Goal: Navigation & Orientation: Find specific page/section

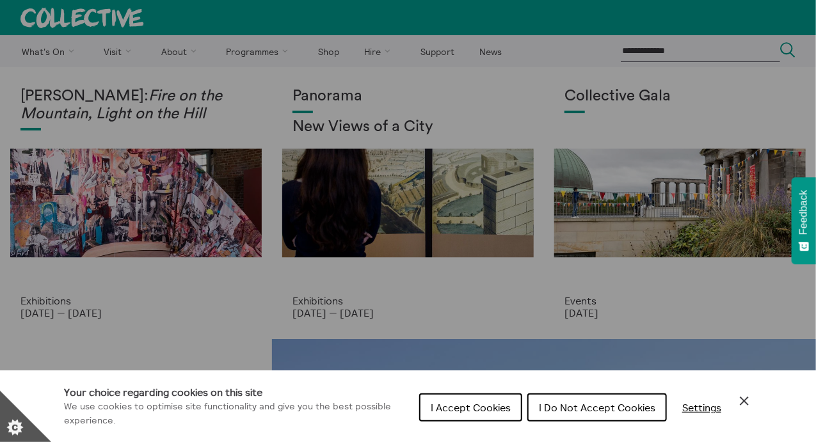
click at [303, 63] on div "Cookie preferences" at bounding box center [408, 221] width 816 height 442
click at [760, 403] on div "Your choice regarding cookies on this site We use cookies to optimise site func…" at bounding box center [408, 407] width 816 height 72
click at [750, 409] on div "I Accept Cookies I Do Not Accept Cookies Settings" at bounding box center [585, 411] width 333 height 41
click at [744, 402] on icon "Close Cookie Control" at bounding box center [744, 401] width 9 height 9
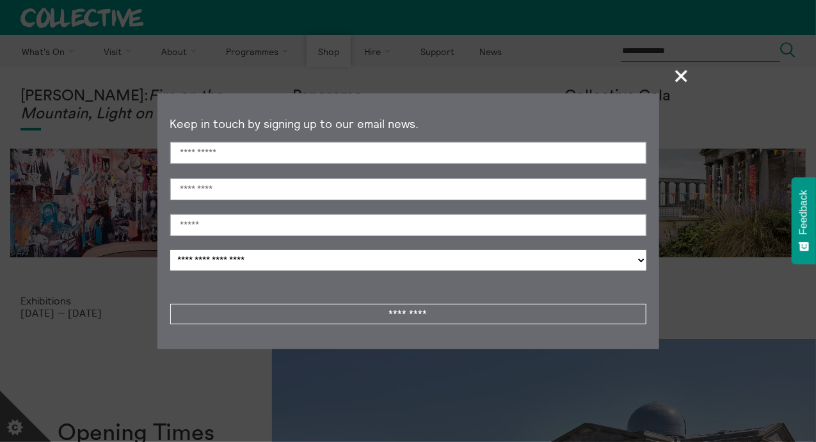
drag, startPoint x: 684, startPoint y: 71, endPoint x: 318, endPoint y: 56, distance: 366.5
click at [684, 71] on span "+" at bounding box center [682, 76] width 38 height 38
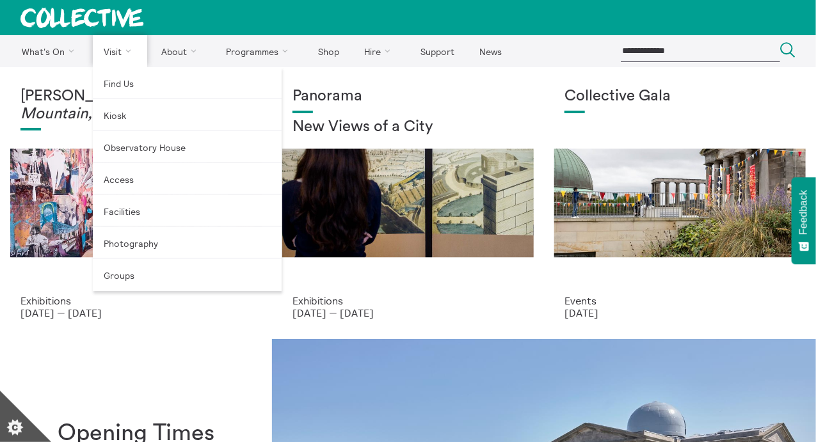
click at [106, 35] on link "Visit" at bounding box center [120, 51] width 55 height 32
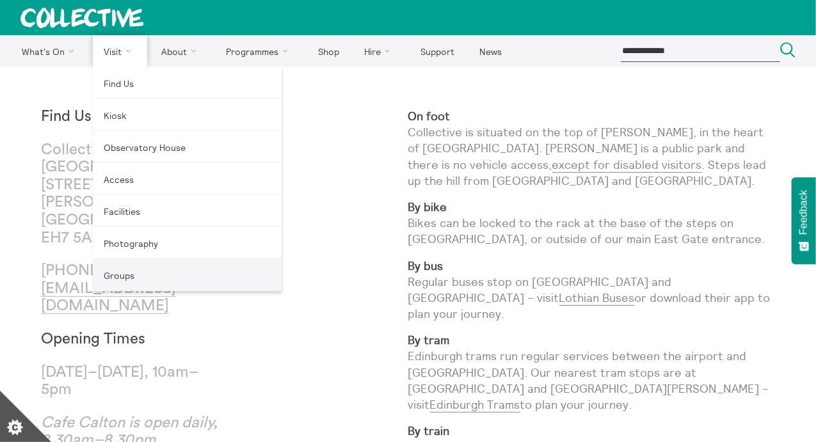
click at [121, 273] on link "Groups" at bounding box center [187, 275] width 189 height 32
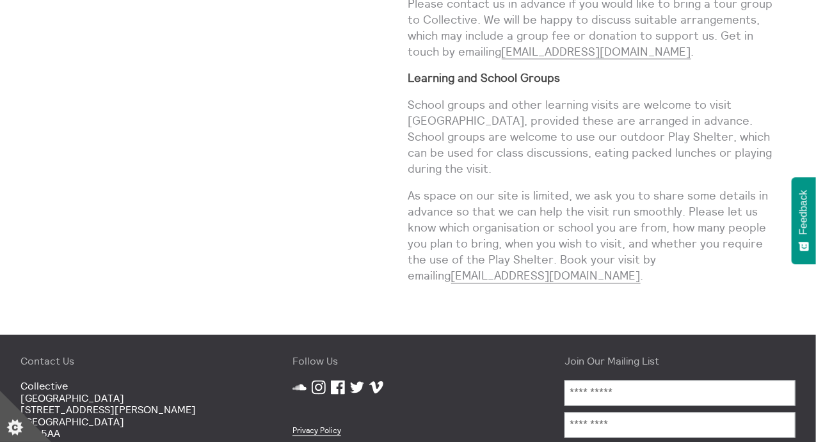
scroll to position [704, 0]
